Goal: Check status: Check status

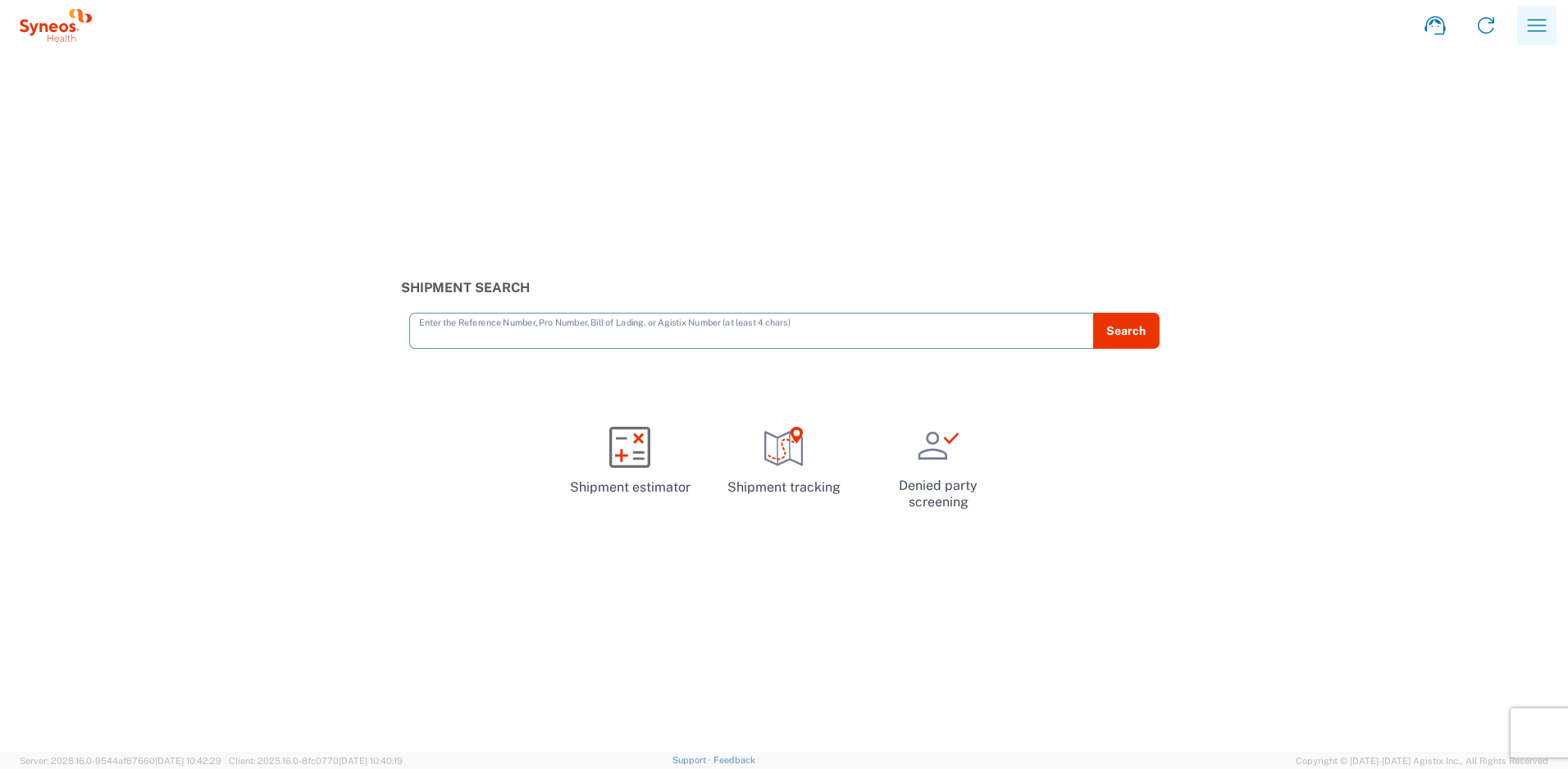
click at [1541, 20] on icon "button" at bounding box center [1537, 25] width 26 height 26
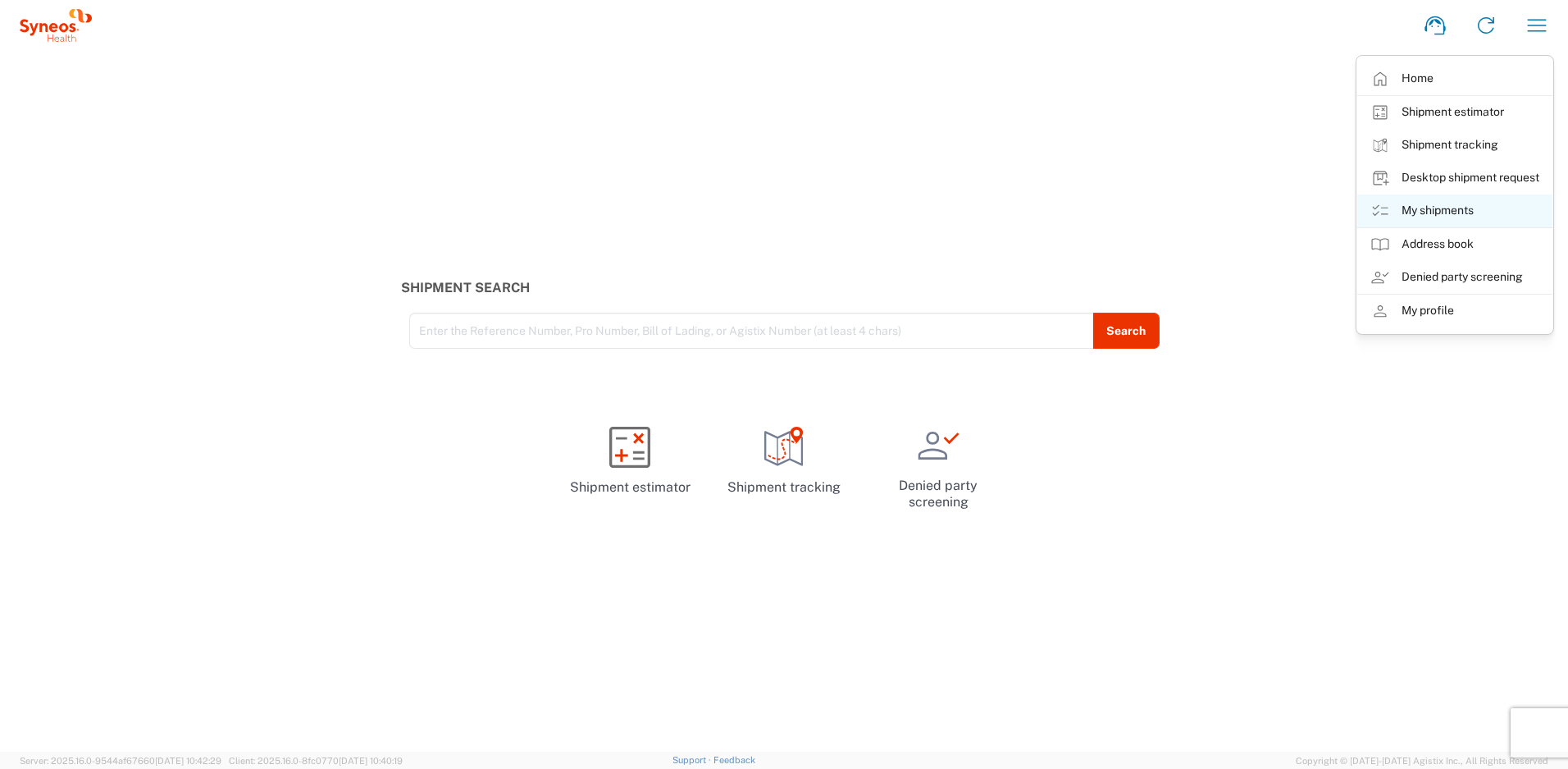
click at [1444, 208] on link "My shipments" at bounding box center [1455, 210] width 195 height 33
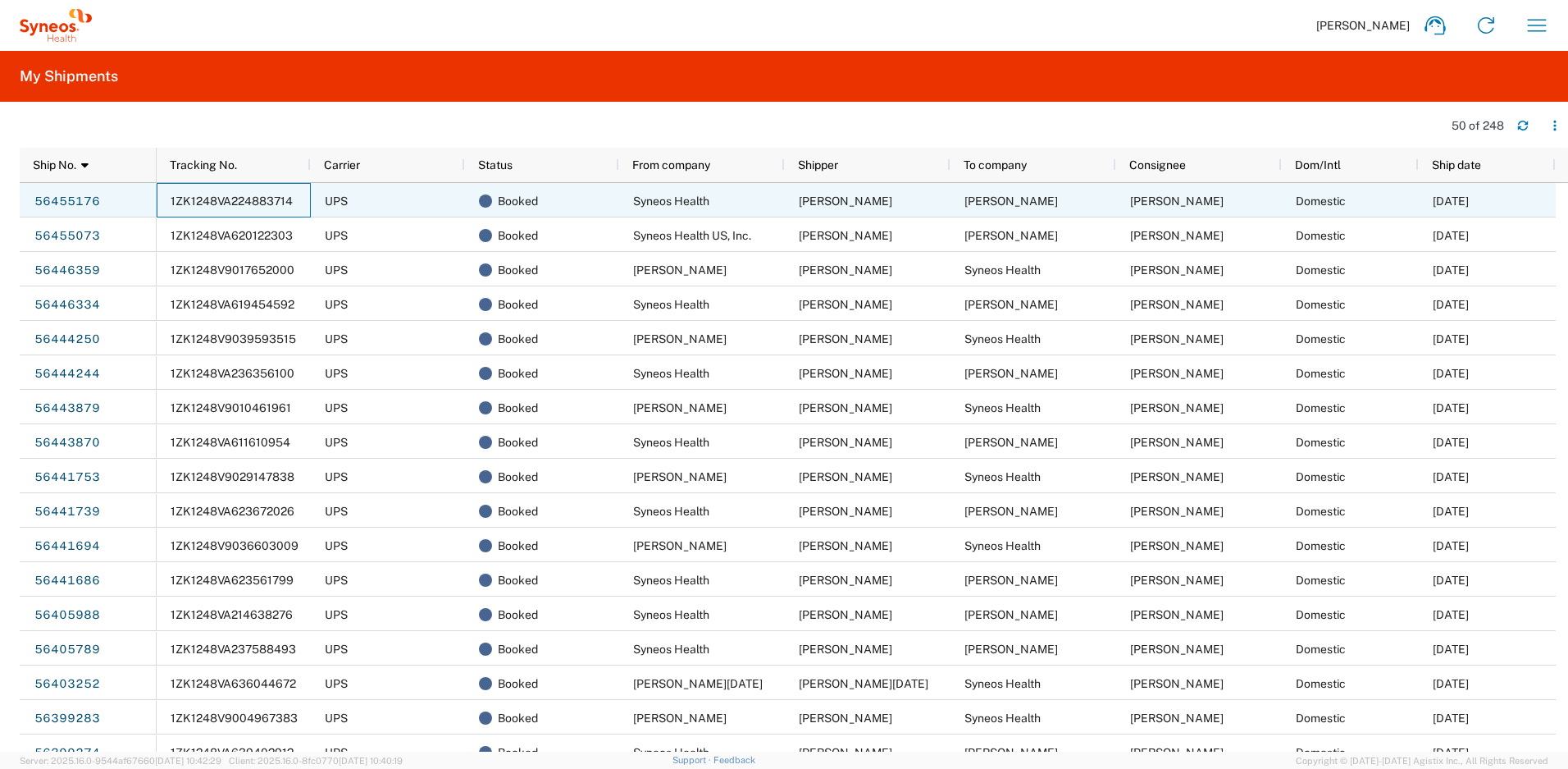
click at [191, 199] on span "1ZK1248VA224883714" at bounding box center [232, 201] width 123 height 14
